Goal: Information Seeking & Learning: Learn about a topic

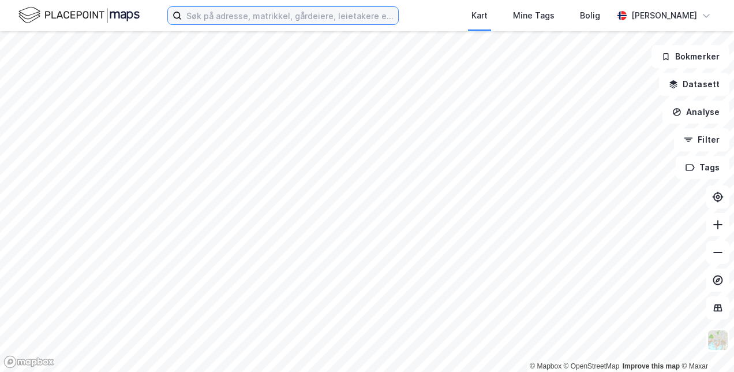
click at [260, 12] on input at bounding box center [290, 15] width 216 height 17
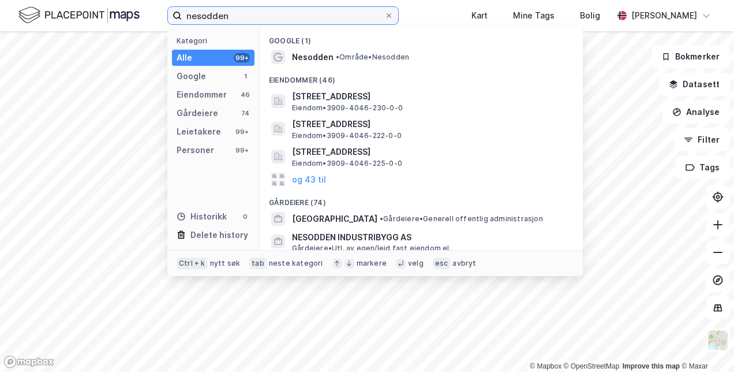
type input "nesodden"
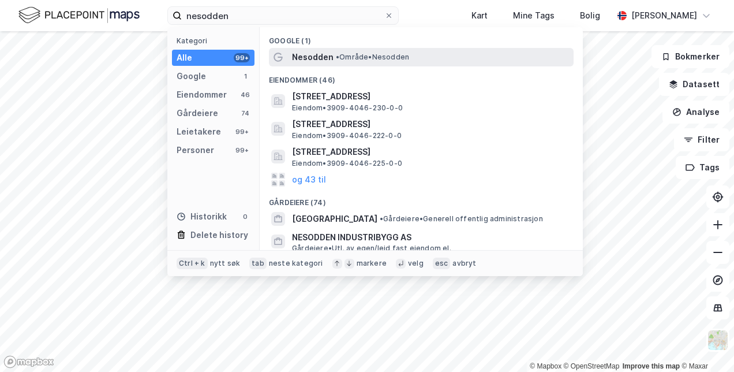
click at [323, 53] on span "Nesodden" at bounding box center [313, 57] width 42 height 14
